Goal: Information Seeking & Learning: Learn about a topic

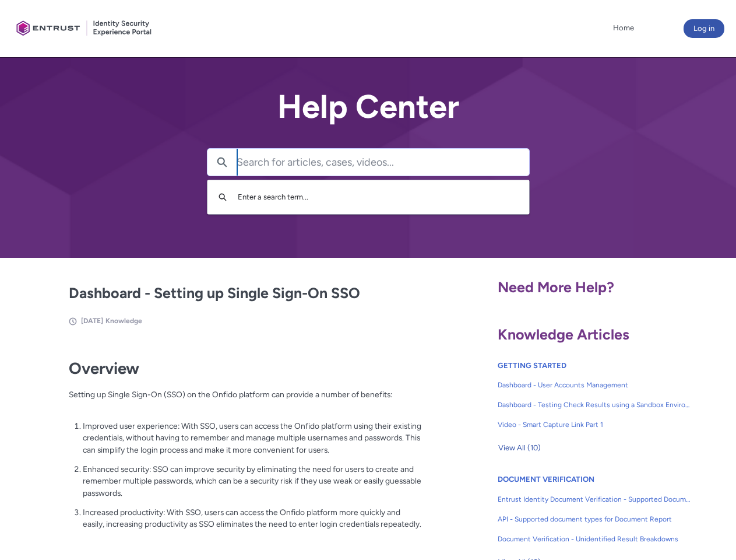
click at [222, 162] on lightning-primitive-icon "button" at bounding box center [222, 161] width 10 height 9
click at [223, 446] on p "Improved user experience: With SSO, users can access the Onfido platform using …" at bounding box center [252, 438] width 339 height 36
click at [519, 448] on span "View All (10)" at bounding box center [519, 447] width 43 height 17
click at [563, 510] on link "API - Supported document types for Document Report" at bounding box center [595, 519] width 194 height 20
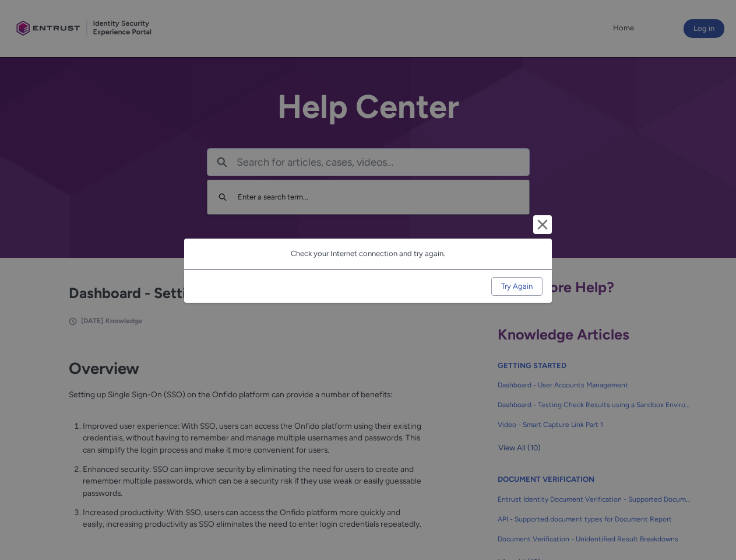
click at [718, 510] on div "Cancel and close Check your Internet connection and try again. Try Again" at bounding box center [368, 280] width 736 height 560
